Goal: Task Accomplishment & Management: Complete application form

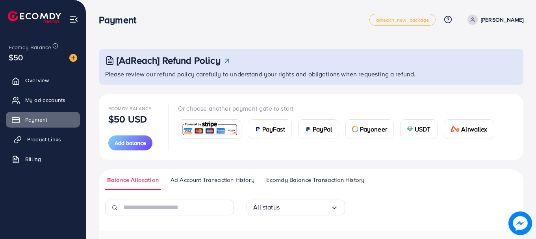
click at [42, 141] on span "Product Links" at bounding box center [44, 139] width 34 height 8
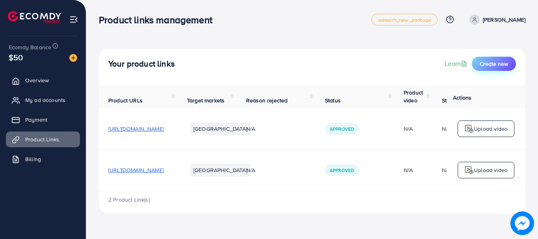
click at [484, 68] on button "Create new" at bounding box center [494, 64] width 44 height 14
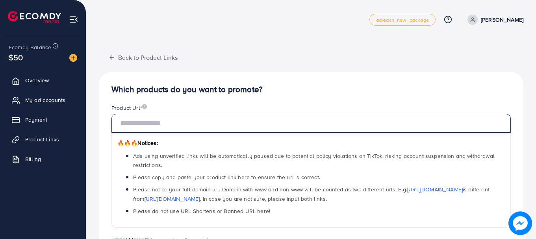
click at [198, 119] on input "text" at bounding box center [310, 123] width 399 height 19
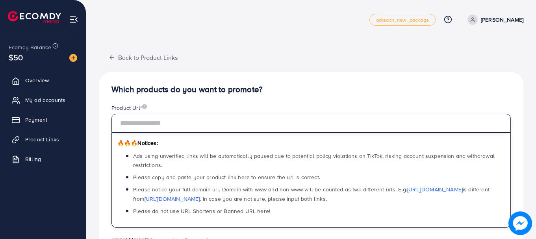
paste input "**********"
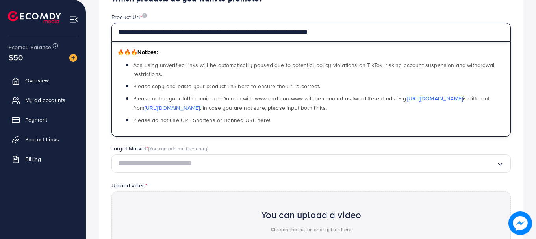
scroll to position [103, 0]
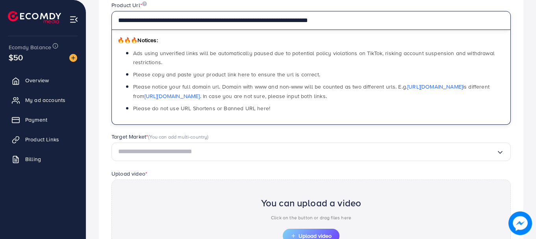
type input "**********"
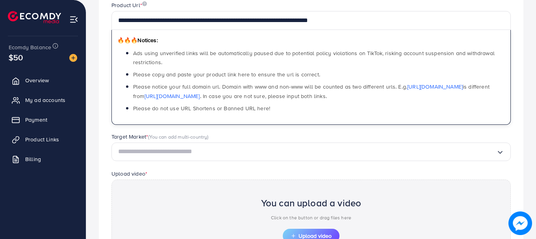
click at [431, 153] on input "Search for option" at bounding box center [307, 152] width 378 height 12
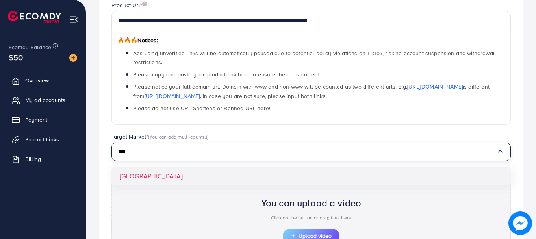
type input "***"
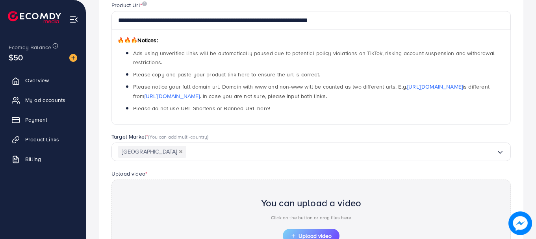
click at [142, 174] on div "**********" at bounding box center [311, 147] width 424 height 357
click at [302, 234] on span "Upload video" at bounding box center [310, 236] width 41 height 6
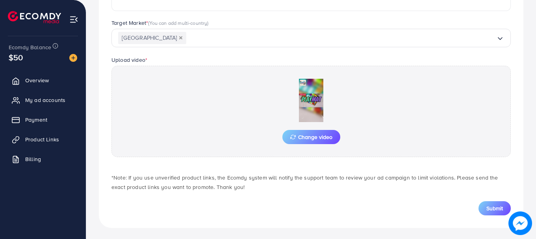
scroll to position [218, 0]
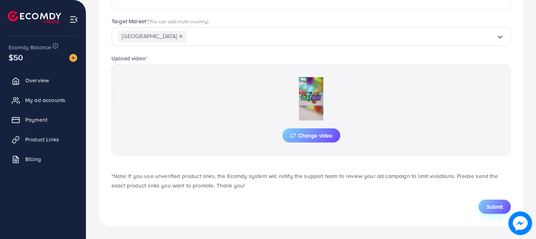
click at [490, 207] on span "Submit" at bounding box center [494, 207] width 17 height 8
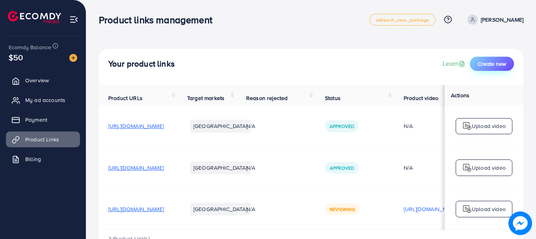
click at [488, 62] on span "Create new" at bounding box center [491, 64] width 28 height 8
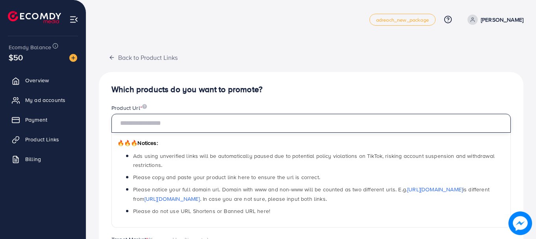
click at [215, 125] on input "text" at bounding box center [310, 123] width 399 height 19
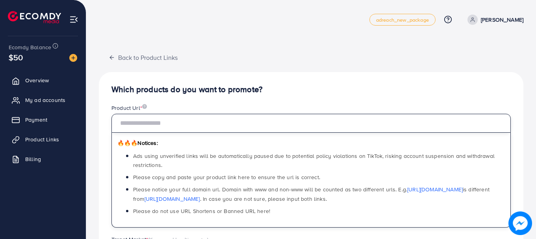
paste input "**********"
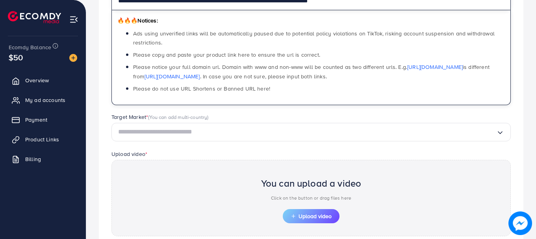
scroll to position [135, 0]
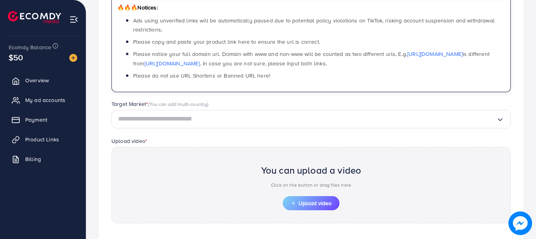
type input "**********"
click at [205, 120] on input "Search for option" at bounding box center [307, 119] width 378 height 12
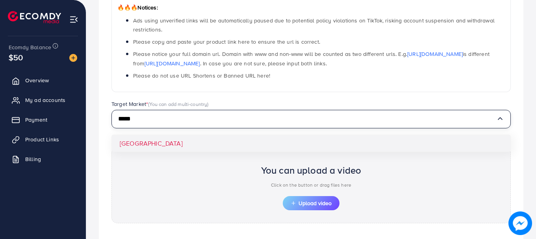
type input "*****"
click at [153, 148] on div "**********" at bounding box center [311, 115] width 424 height 357
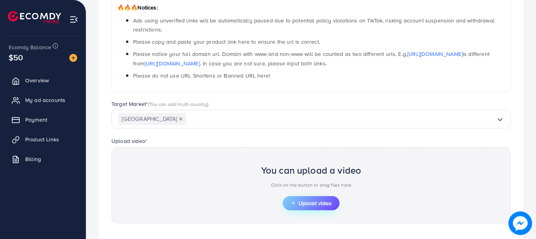
click at [299, 204] on span "Upload video" at bounding box center [310, 203] width 41 height 6
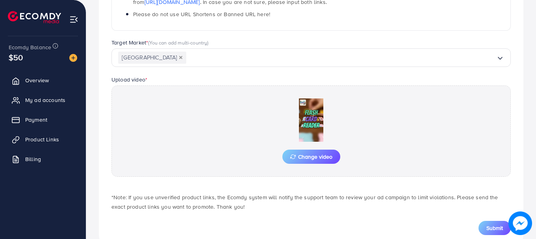
scroll to position [218, 0]
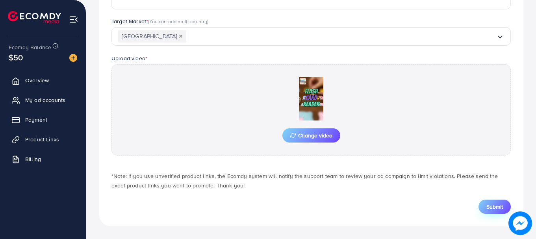
click at [489, 209] on span "Submit" at bounding box center [494, 207] width 17 height 8
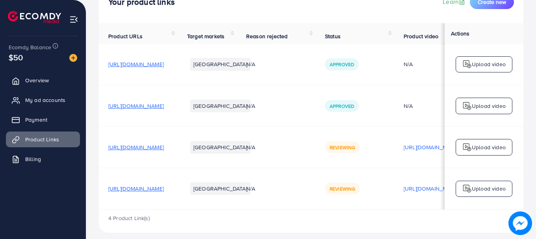
scroll to position [72, 0]
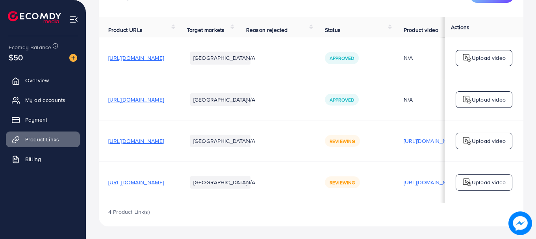
click at [470, 178] on img at bounding box center [466, 182] width 9 height 9
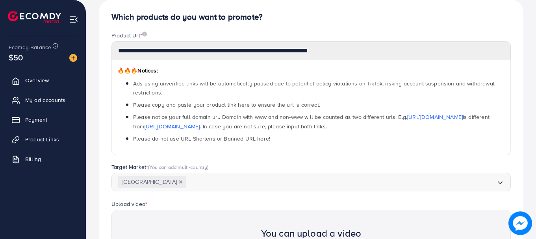
scroll to position [282, 0]
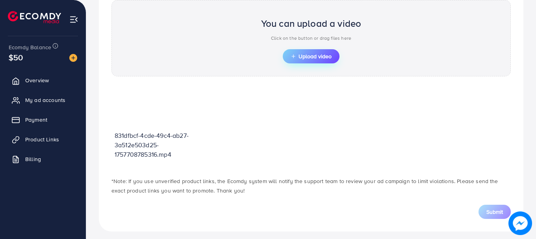
click at [314, 58] on span "Upload video" at bounding box center [310, 57] width 41 height 6
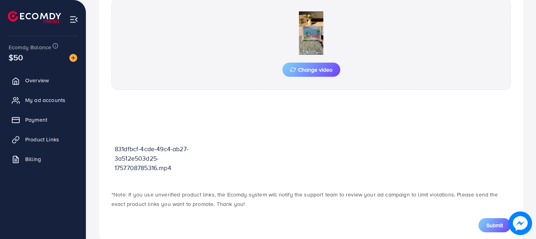
scroll to position [302, 0]
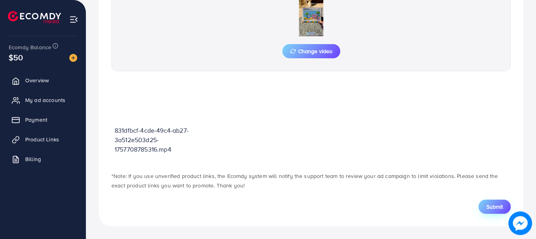
click at [488, 206] on span "Submit" at bounding box center [494, 207] width 17 height 8
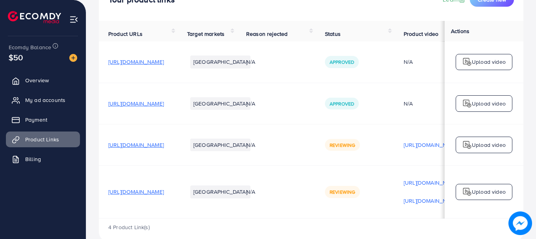
scroll to position [68, 0]
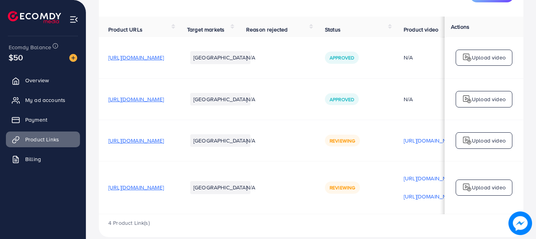
click at [148, 191] on span "[URL][DOMAIN_NAME]" at bounding box center [135, 187] width 55 height 8
click at [466, 189] on img at bounding box center [466, 187] width 9 height 9
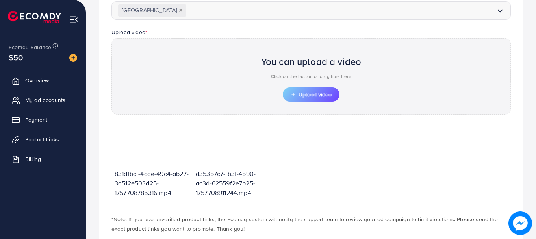
scroll to position [194, 0]
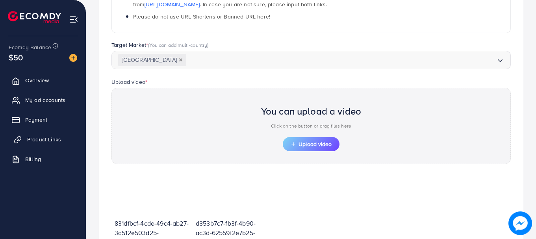
click at [50, 136] on span "Product Links" at bounding box center [44, 139] width 34 height 8
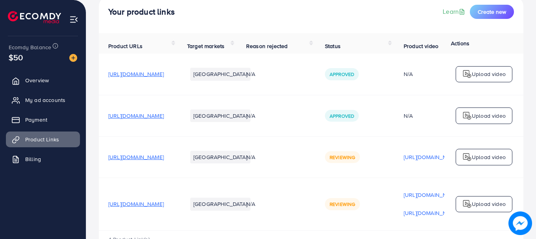
scroll to position [62, 0]
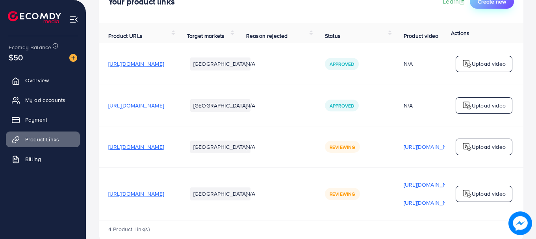
click at [486, 6] on button "Create new" at bounding box center [492, 1] width 44 height 14
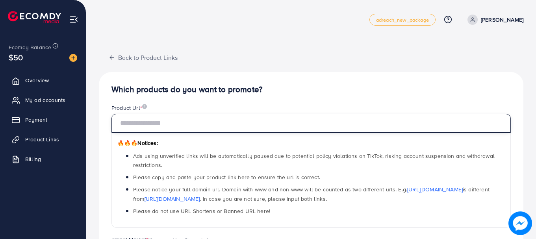
click at [179, 120] on input "text" at bounding box center [310, 123] width 399 height 19
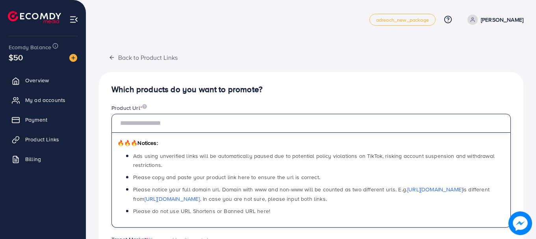
paste input "**********"
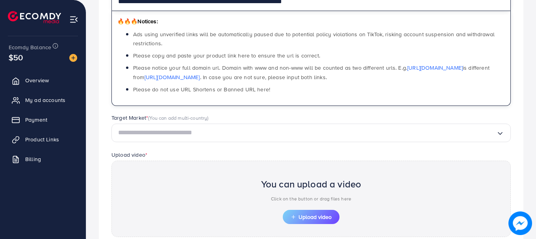
scroll to position [157, 0]
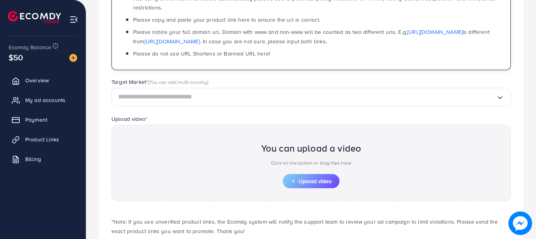
type input "**********"
click at [204, 100] on input "Search for option" at bounding box center [307, 97] width 378 height 12
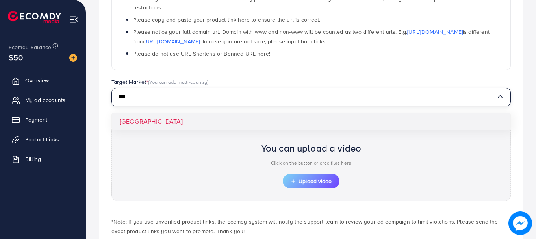
type input "***"
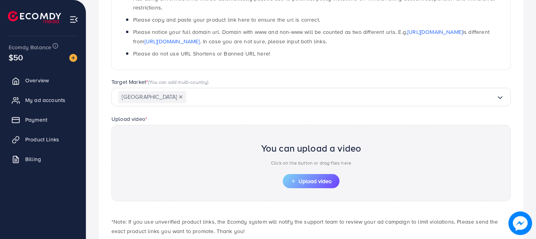
click at [157, 116] on div "**********" at bounding box center [311, 93] width 424 height 357
click at [305, 180] on span "Upload video" at bounding box center [310, 181] width 41 height 6
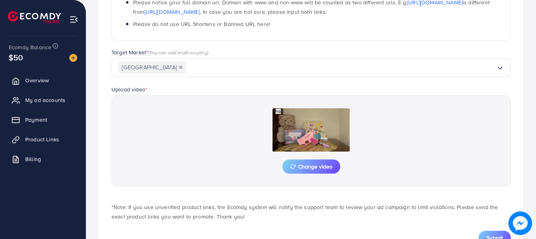
scroll to position [218, 0]
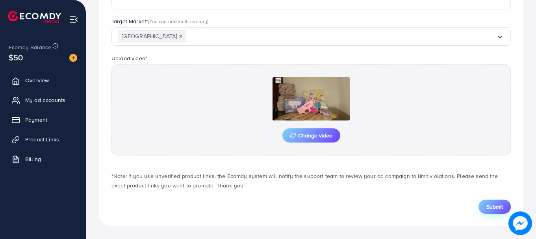
click at [488, 204] on span "Submit" at bounding box center [494, 207] width 17 height 8
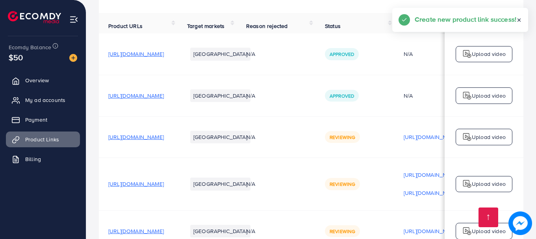
scroll to position [125, 0]
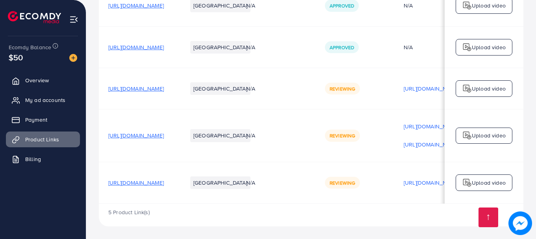
click at [164, 181] on span "[URL][DOMAIN_NAME]" at bounding box center [135, 183] width 55 height 8
click at [464, 181] on img at bounding box center [466, 182] width 9 height 9
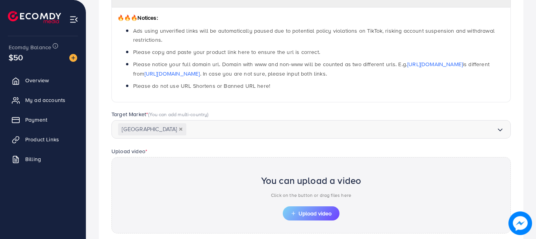
scroll to position [282, 0]
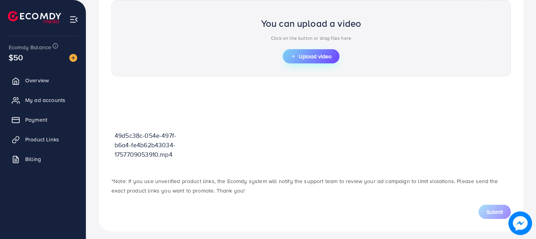
click at [312, 56] on span "Upload video" at bounding box center [310, 57] width 41 height 6
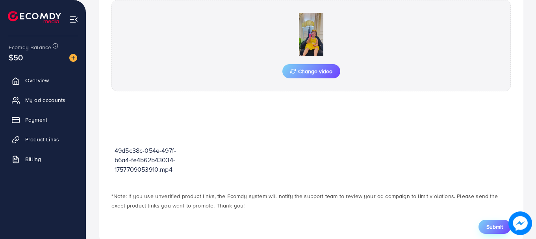
click at [489, 223] on span "Submit" at bounding box center [494, 227] width 17 height 8
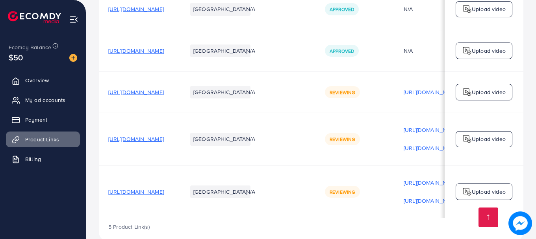
scroll to position [119, 0]
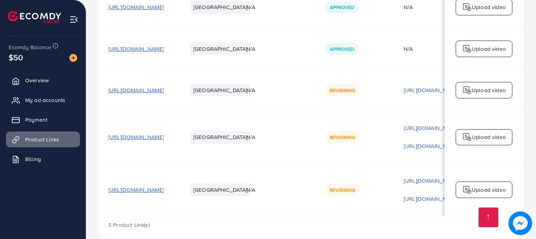
click at [474, 188] on p "Upload video" at bounding box center [489, 189] width 34 height 9
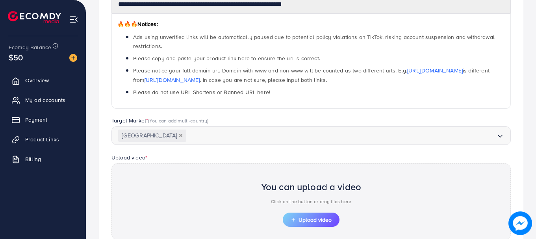
scroll to position [282, 0]
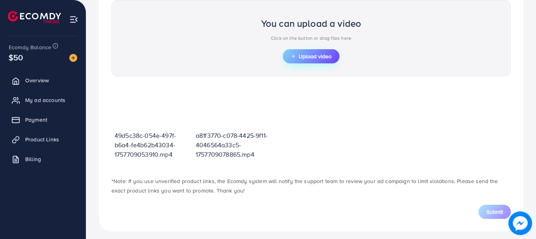
click at [317, 58] on span "Upload video" at bounding box center [310, 57] width 41 height 6
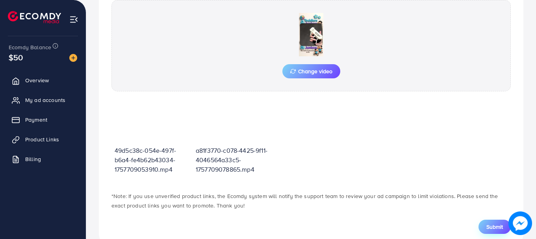
click at [486, 223] on span "Submit" at bounding box center [494, 227] width 17 height 8
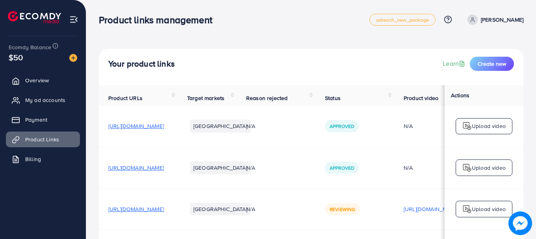
click at [157, 170] on span "[URL][DOMAIN_NAME]" at bounding box center [135, 168] width 55 height 8
click at [476, 131] on p "Upload video" at bounding box center [489, 125] width 34 height 9
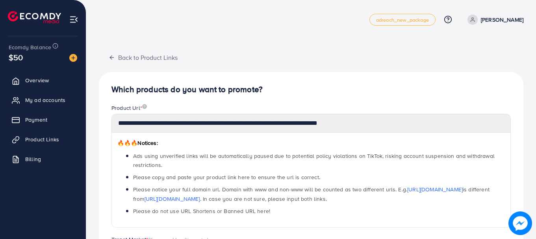
scroll to position [203, 0]
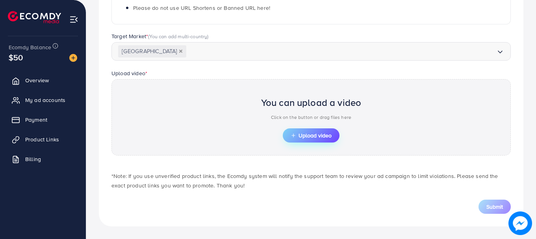
click at [329, 138] on span "Upload video" at bounding box center [310, 136] width 41 height 6
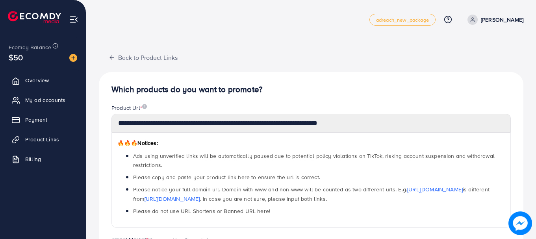
scroll to position [218, 0]
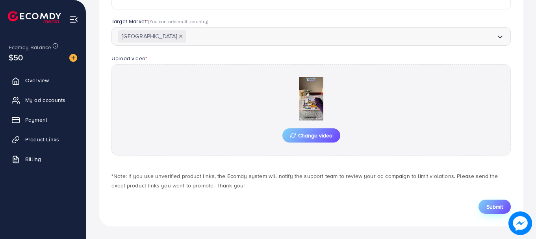
click at [483, 203] on button "Submit" at bounding box center [494, 207] width 32 height 14
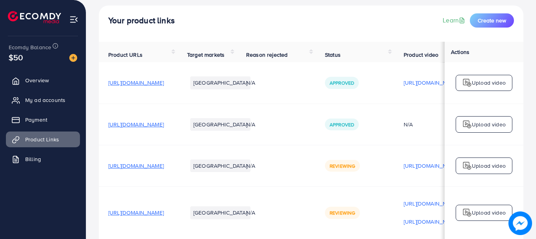
scroll to position [35, 0]
